Goal: Task Accomplishment & Management: Use online tool/utility

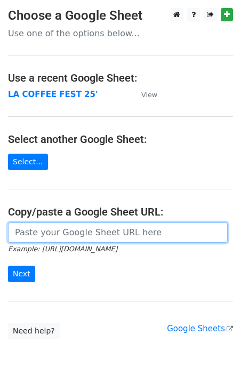
click at [40, 235] on input "url" at bounding box center [118, 233] width 220 height 20
paste input "https://docs.google.com/spreadsheets/d/1gojdn9viUMH2aB1FlwSkyW4yZ5BbVprxRv3FhrA…"
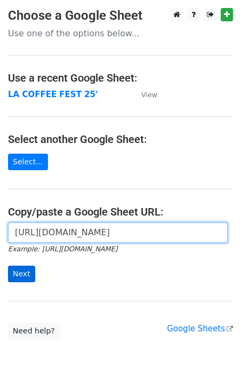
type input "https://docs.google.com/spreadsheets/d/1gojdn9viUMH2aB1FlwSkyW4yZ5BbVprxRv3FhrA…"
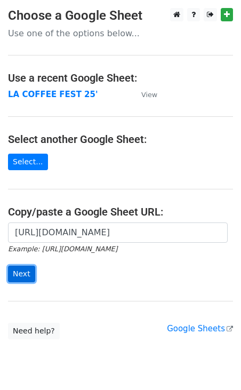
click at [25, 273] on input "Next" at bounding box center [21, 274] width 27 height 17
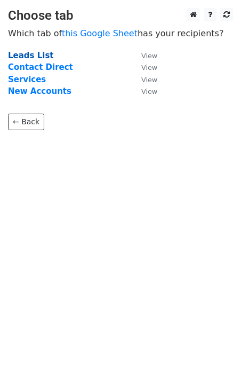
click at [36, 57] on strong "Leads List" at bounding box center [31, 56] width 46 height 10
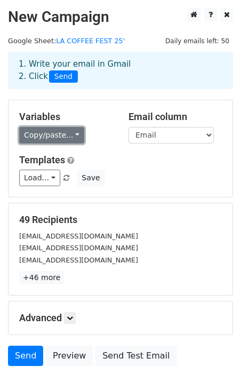
click at [68, 138] on link "Copy/paste..." at bounding box center [51, 135] width 65 height 17
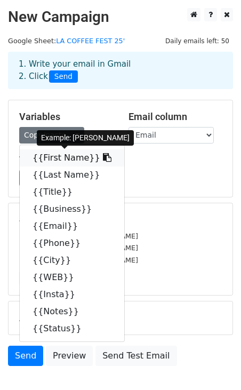
click at [65, 159] on link "{{First Name}}" at bounding box center [72, 157] width 105 height 17
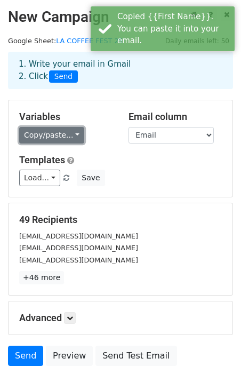
click at [53, 137] on link "Copy/paste..." at bounding box center [51, 135] width 65 height 17
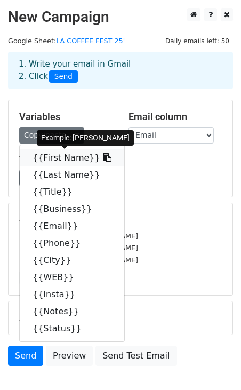
click at [103, 159] on icon at bounding box center [107, 157] width 9 height 9
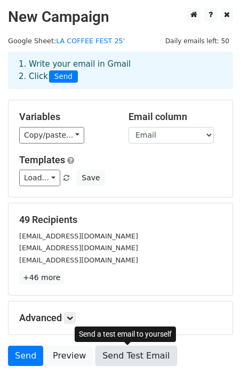
click at [103, 360] on link "Send Test Email" at bounding box center [136, 356] width 81 height 20
click at [128, 358] on link "Send Test Email" at bounding box center [136, 356] width 81 height 20
click at [130, 363] on link "Send Test Email" at bounding box center [136, 356] width 81 height 20
click at [132, 352] on link "Send Test Email" at bounding box center [136, 356] width 81 height 20
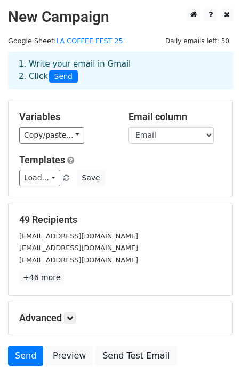
click at [81, 16] on h2 "New Campaign" at bounding box center [120, 17] width 225 height 18
drag, startPoint x: 103, startPoint y: 20, endPoint x: 65, endPoint y: 20, distance: 37.9
click at [65, 20] on h2 "New Campaign" at bounding box center [120, 17] width 225 height 18
click at [105, 14] on h2 "New Campaign" at bounding box center [120, 17] width 225 height 18
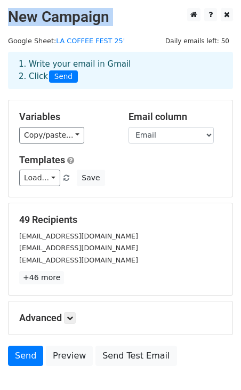
click at [105, 14] on h2 "New Campaign" at bounding box center [120, 17] width 225 height 18
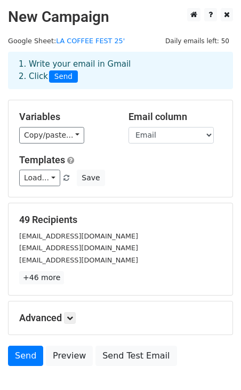
click at [129, 15] on h2 "New Campaign" at bounding box center [120, 17] width 225 height 18
click at [18, 355] on link "Send" at bounding box center [25, 356] width 35 height 20
